Goal: Information Seeking & Learning: Learn about a topic

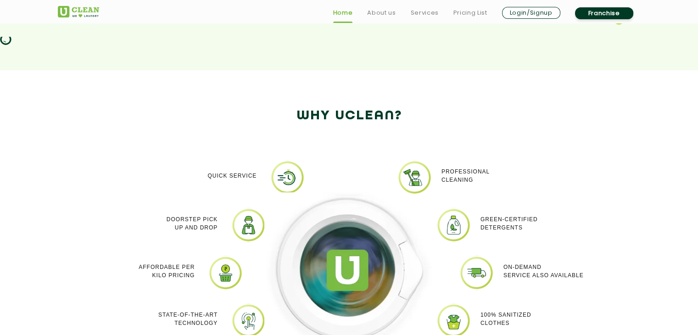
scroll to position [700, 0]
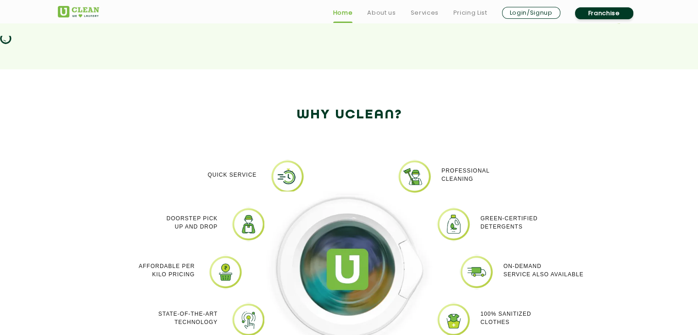
click at [301, 194] on img at bounding box center [349, 267] width 170 height 153
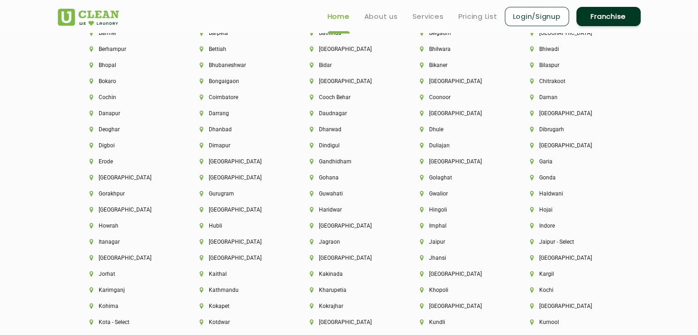
scroll to position [2079, 0]
click at [435, 84] on li "[GEOGRAPHIC_DATA]" at bounding box center [459, 82] width 79 height 6
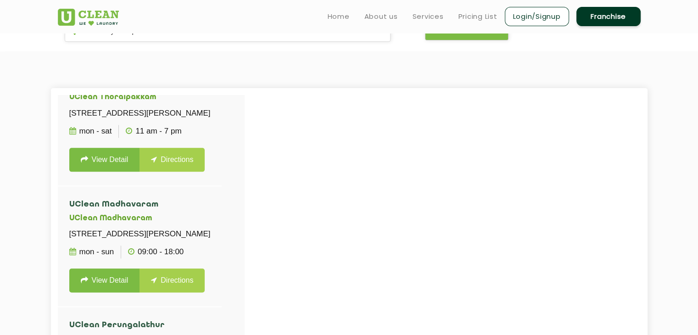
scroll to position [1303, 0]
click at [369, 16] on link "About us" at bounding box center [381, 16] width 34 height 11
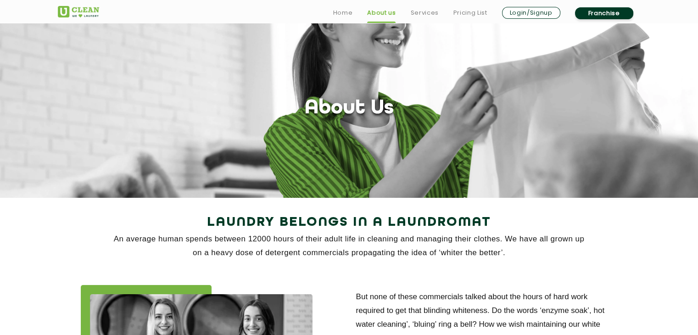
scroll to position [21, 0]
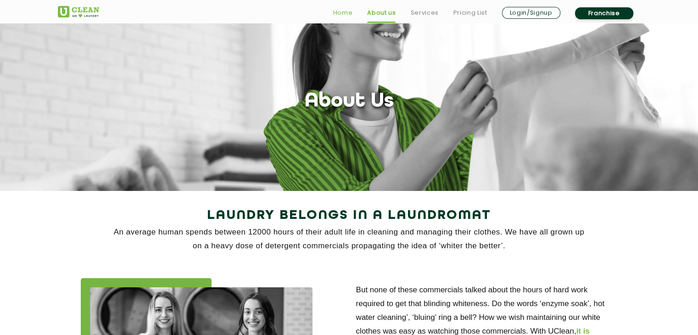
click at [342, 15] on link "Home" at bounding box center [343, 12] width 20 height 11
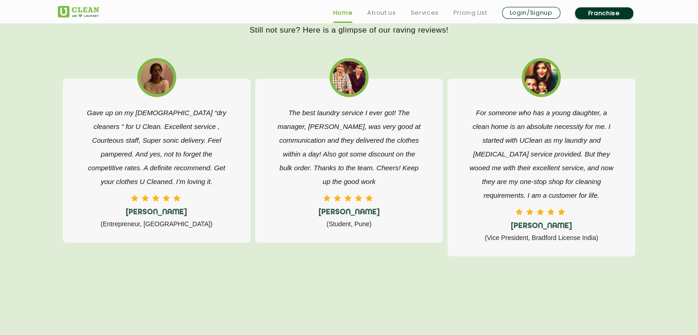
scroll to position [1471, 0]
click at [426, 17] on link "Services" at bounding box center [424, 12] width 28 height 11
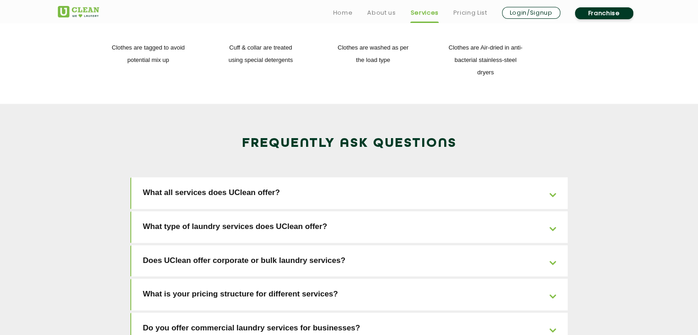
scroll to position [1384, 0]
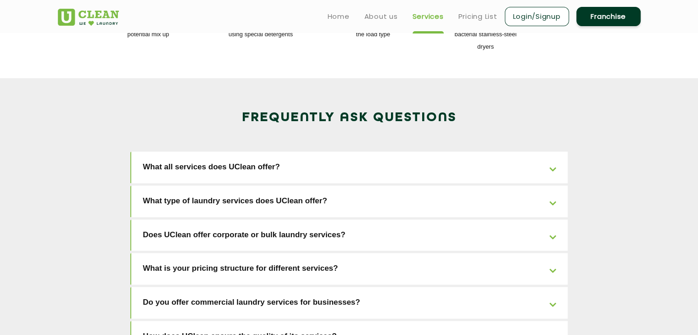
click at [302, 185] on link "What type of laundry services does UClean offer?" at bounding box center [349, 201] width 436 height 32
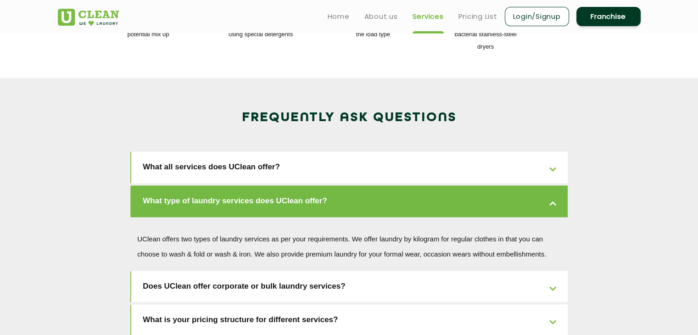
click at [304, 185] on link "What type of laundry services does UClean offer?" at bounding box center [349, 201] width 436 height 32
click at [314, 271] on link "Does UClean offer corporate or bulk laundry services?" at bounding box center [349, 287] width 436 height 32
